Goal: Transaction & Acquisition: Purchase product/service

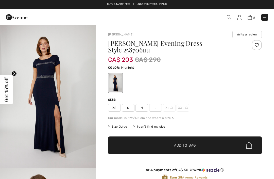
checkbox input "true"
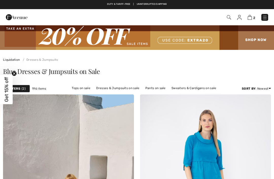
checkbox input "true"
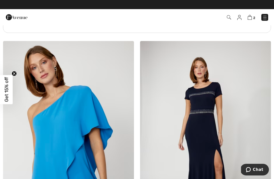
scroll to position [1383, 0]
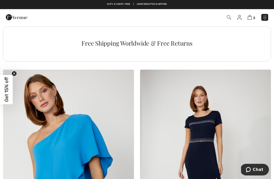
click at [250, 16] on img at bounding box center [250, 17] width 4 height 5
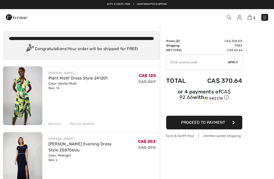
click at [178, 63] on input "TEXT" at bounding box center [197, 62] width 62 height 15
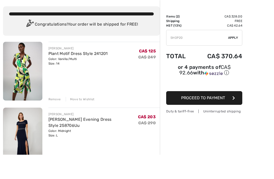
click at [235, 60] on span "Apply" at bounding box center [233, 62] width 10 height 5
type input "SH0P20"
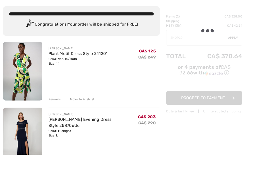
scroll to position [25, 0]
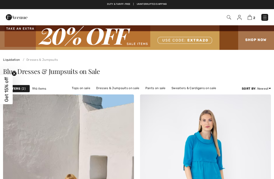
checkbox input "true"
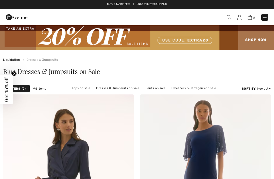
checkbox input "true"
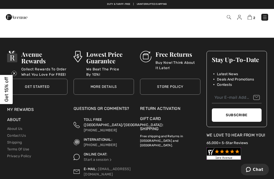
scroll to position [4190, 0]
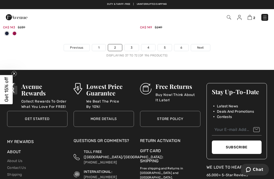
click at [97, 46] on link "1" at bounding box center [98, 47] width 13 height 7
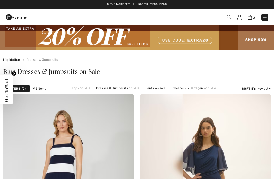
checkbox input "true"
click at [251, 16] on img at bounding box center [250, 17] width 4 height 5
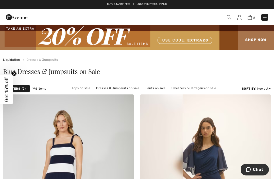
click at [250, 18] on img at bounding box center [250, 17] width 4 height 5
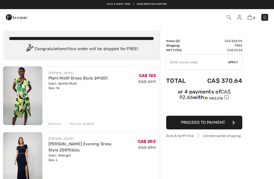
click at [183, 64] on input "TEXT" at bounding box center [197, 62] width 62 height 15
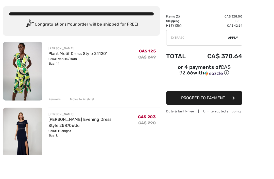
type input "EXTRA20"
click at [237, 60] on span "Apply" at bounding box center [233, 62] width 10 height 5
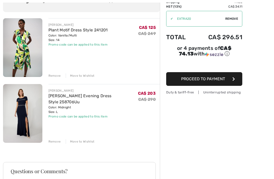
scroll to position [61, 0]
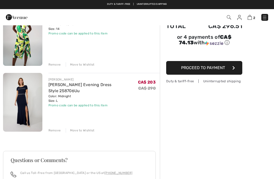
click at [262, 104] on div "Order Summary Details Items ( 2 ) CA$ 328.00 Promo code CA$ -65.60 Shipping Fre…" at bounding box center [217, 117] width 114 height 302
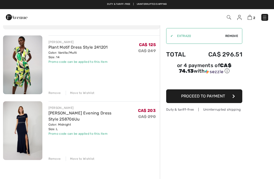
scroll to position [28, 0]
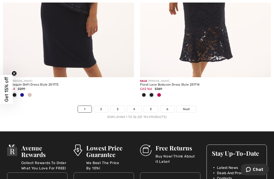
scroll to position [4104, 0]
click at [119, 106] on link "3" at bounding box center [118, 109] width 14 height 7
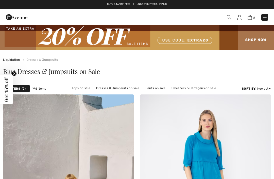
checkbox input "true"
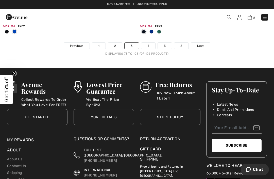
scroll to position [4116, 0]
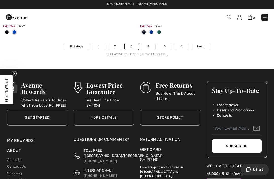
click at [149, 43] on link "4" at bounding box center [148, 46] width 14 height 7
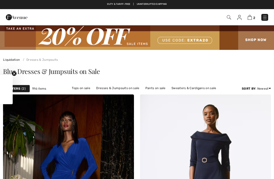
checkbox input "true"
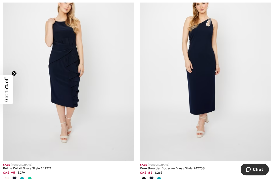
scroll to position [2386, 0]
click at [144, 177] on span at bounding box center [144, 179] width 4 height 4
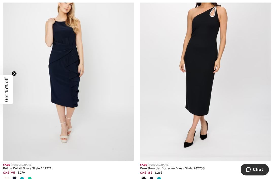
click at [151, 177] on span at bounding box center [151, 179] width 4 height 4
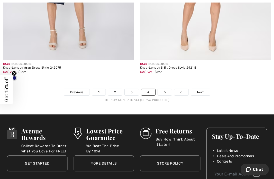
scroll to position [4112, 0]
click at [162, 89] on link "5" at bounding box center [165, 92] width 14 height 7
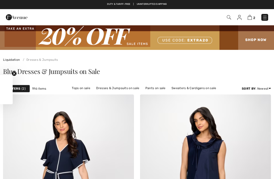
checkbox input "true"
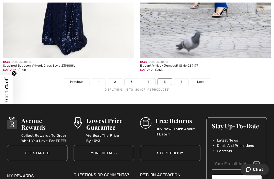
scroll to position [4131, 0]
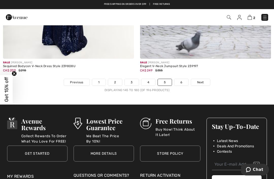
click at [182, 79] on link "6" at bounding box center [181, 82] width 14 height 7
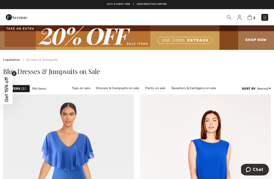
click at [248, 20] on span "2" at bounding box center [193, 17] width 150 height 7
click at [250, 18] on img at bounding box center [250, 17] width 4 height 5
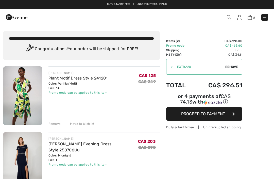
checkbox input "true"
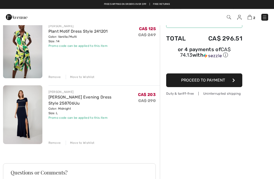
scroll to position [47, 0]
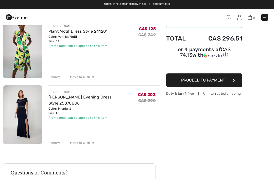
click at [86, 76] on div "Move to Wishlist" at bounding box center [80, 77] width 29 height 5
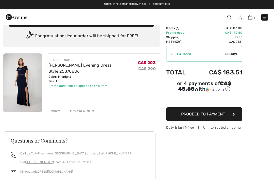
scroll to position [0, 0]
